Goal: Transaction & Acquisition: Purchase product/service

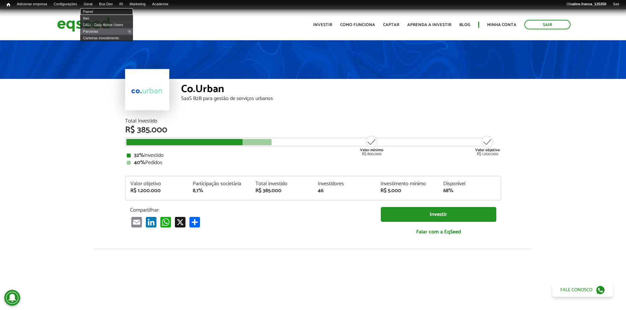
click at [96, 11] on link "Painel" at bounding box center [106, 11] width 53 height 7
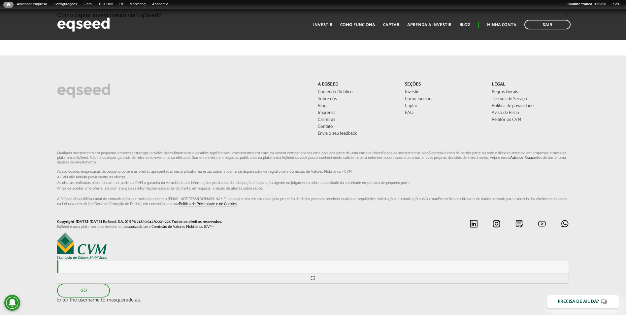
scroll to position [1987, 0]
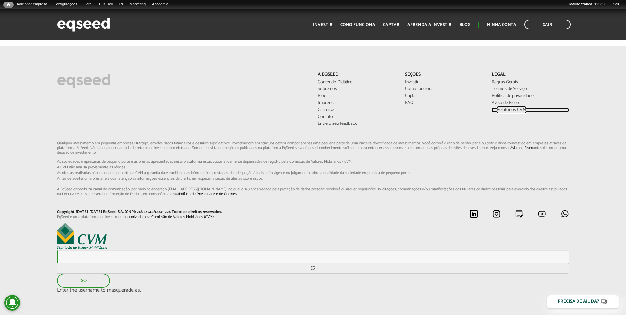
click at [521, 107] on link "Relatórios CVM" at bounding box center [529, 109] width 77 height 5
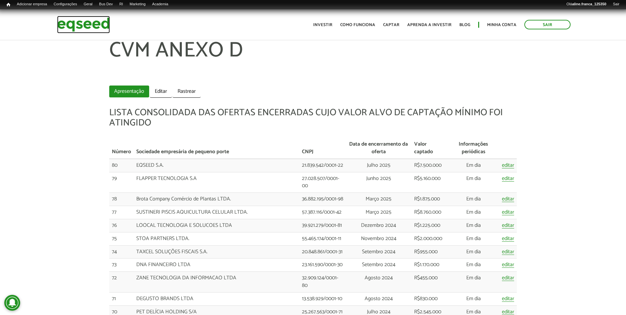
click at [88, 23] on img at bounding box center [83, 24] width 53 height 17
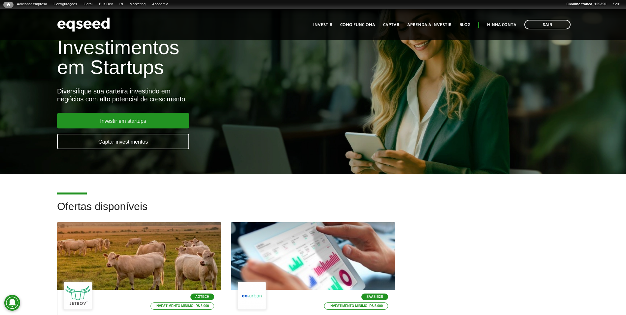
scroll to position [132, 0]
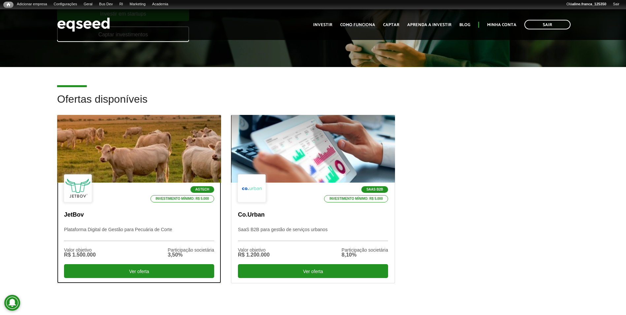
click at [174, 147] on div at bounding box center [139, 148] width 197 height 81
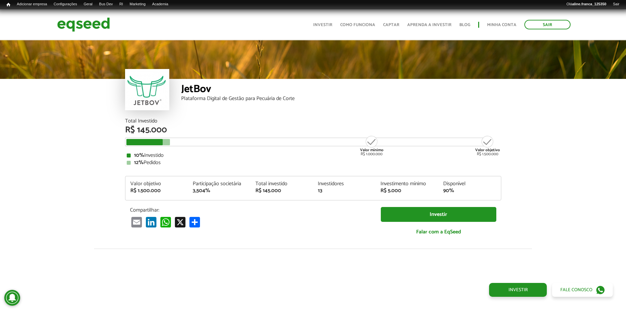
scroll to position [752, 0]
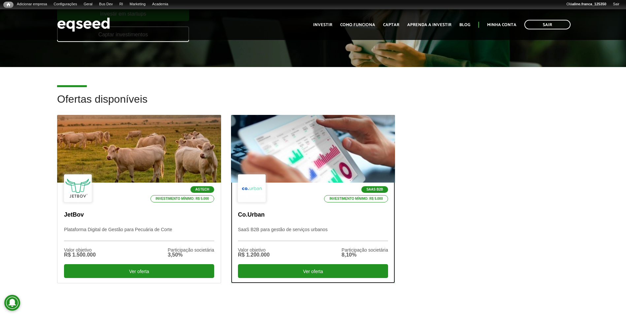
click at [303, 175] on div "SaaS B2B Investimento mínimo: R$ 5.000" at bounding box center [313, 188] width 150 height 29
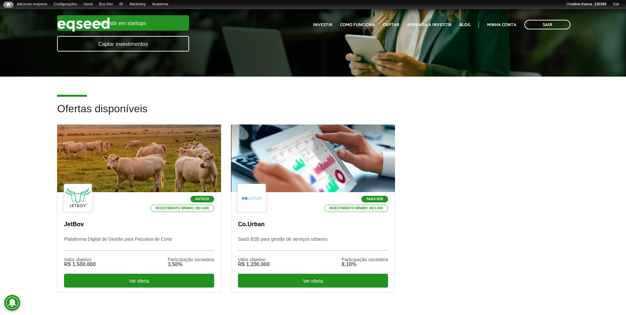
scroll to position [132, 0]
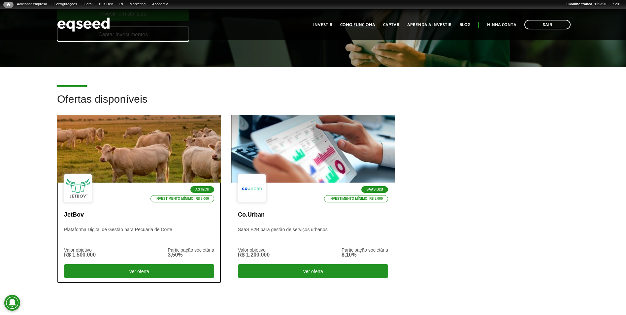
click at [132, 149] on div at bounding box center [139, 148] width 197 height 81
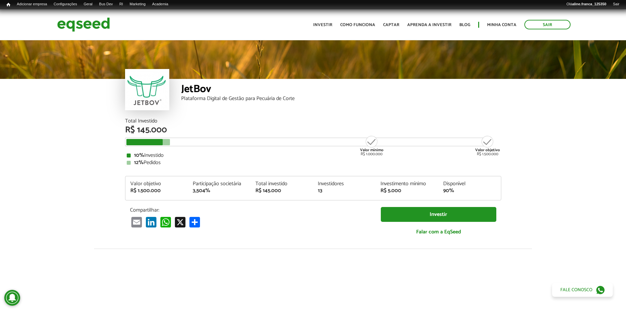
scroll to position [752, 0]
